Goal: Obtain resource: Download file/media

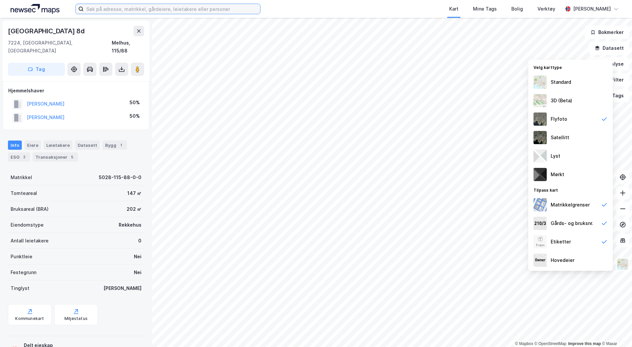
click at [102, 10] on input at bounding box center [172, 9] width 176 height 10
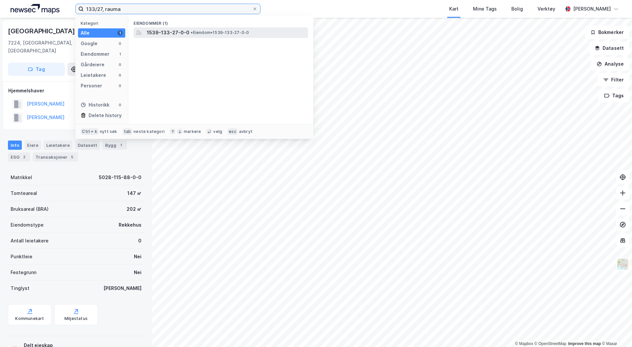
type input "133/27, rauma"
click at [191, 32] on span "•" at bounding box center [192, 32] width 2 height 5
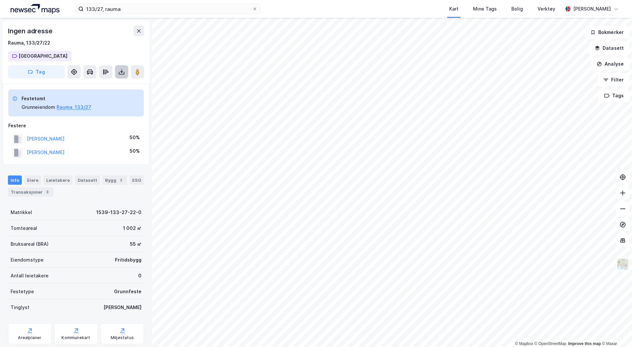
click at [117, 73] on button at bounding box center [121, 71] width 13 height 13
click at [111, 94] on div "Last ned matrikkelrapport" at bounding box center [97, 95] width 55 height 5
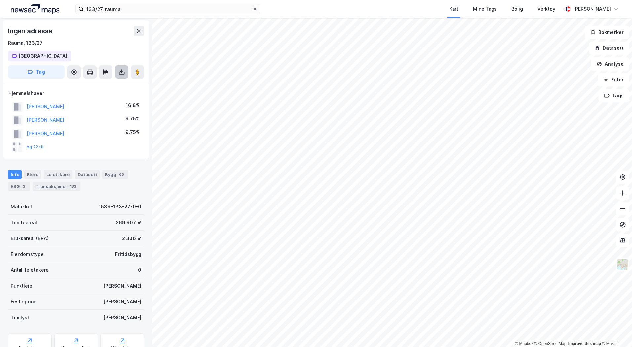
click at [116, 70] on button at bounding box center [121, 71] width 13 height 13
click at [108, 83] on div "Last ned grunnbok" at bounding box center [89, 85] width 38 height 5
